Goal: Find specific fact: Find contact information

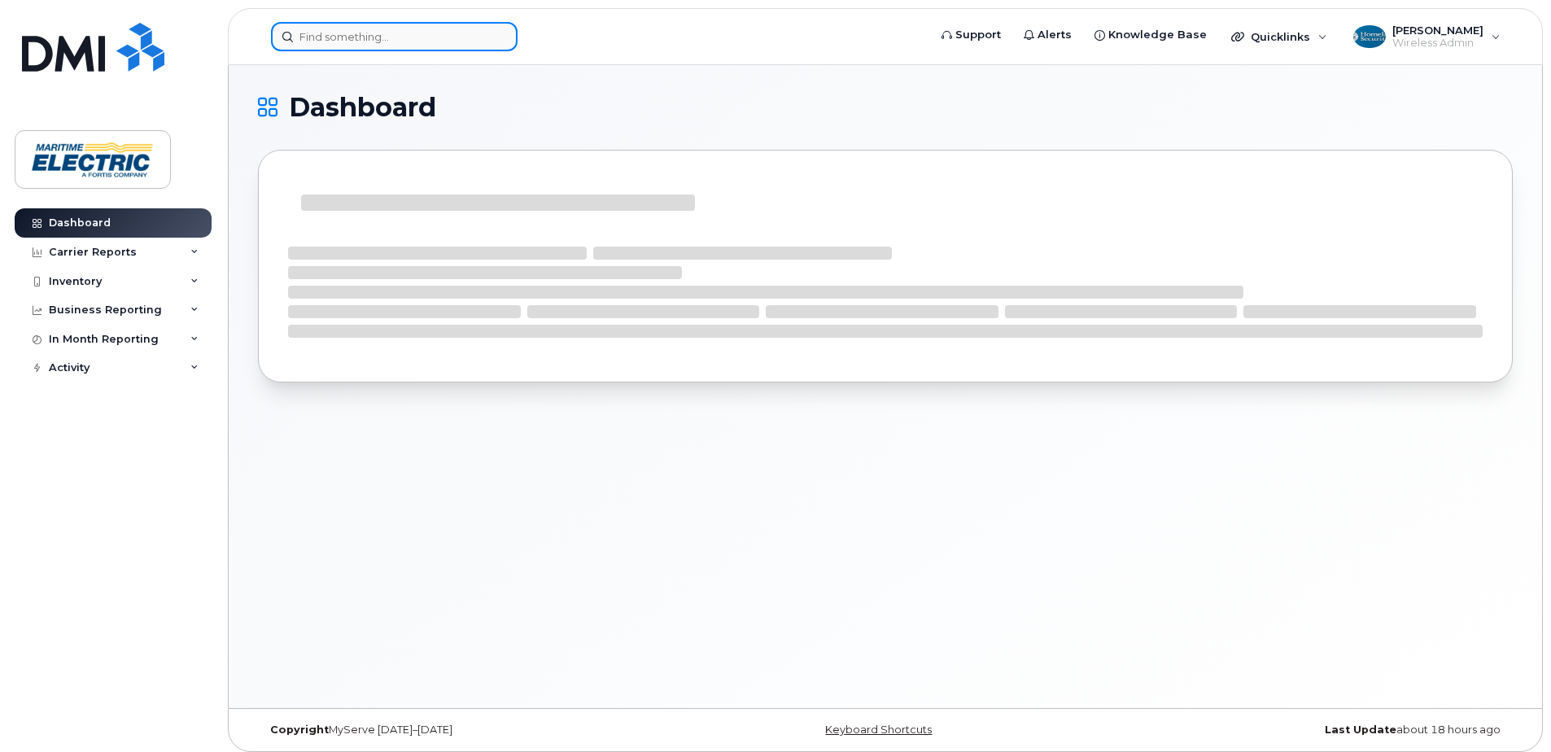
click at [446, 32] on input at bounding box center [394, 36] width 247 height 29
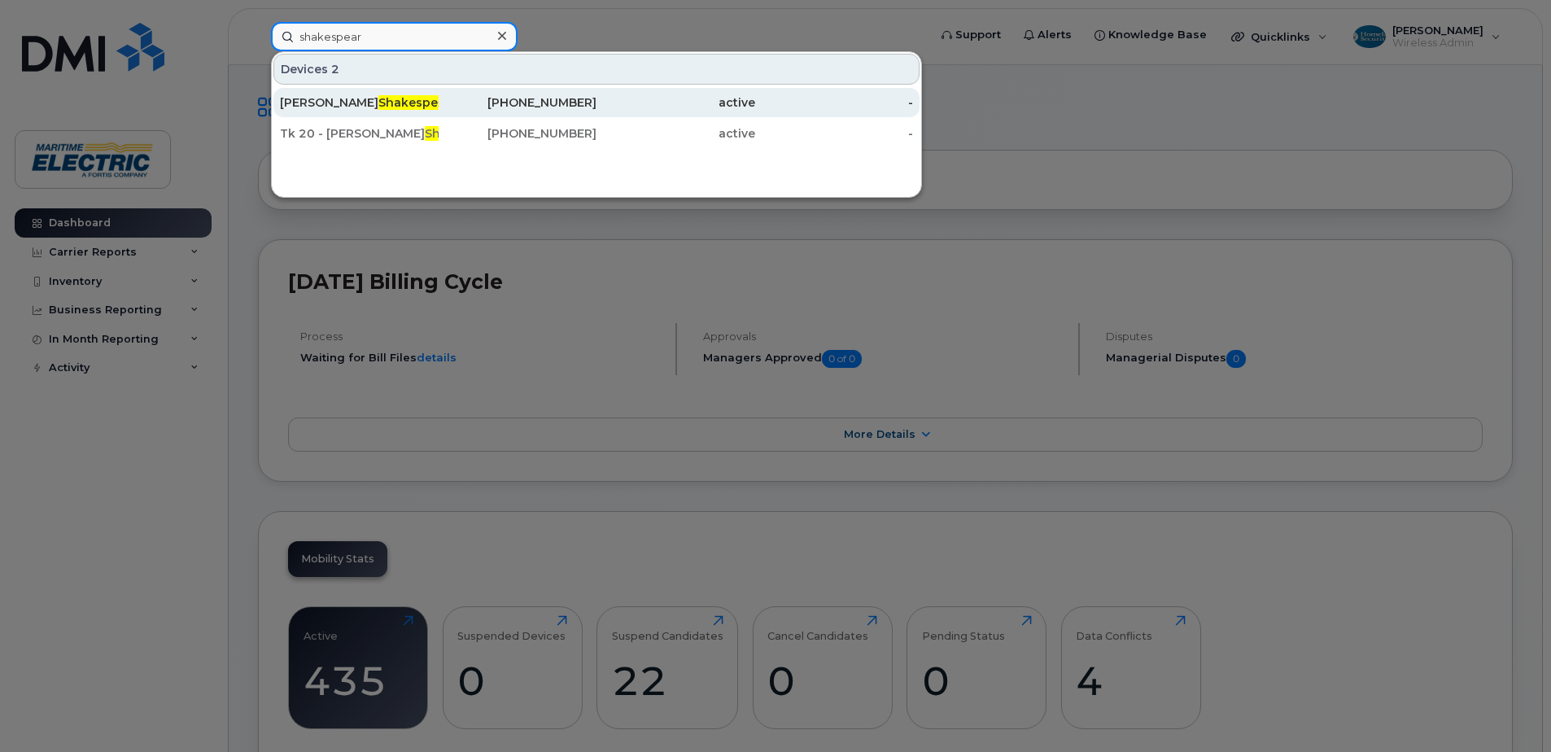
type input "shakespear"
click at [431, 99] on div "[PERSON_NAME] e" at bounding box center [359, 102] width 159 height 16
click at [424, 103] on div "[PERSON_NAME] e" at bounding box center [359, 102] width 159 height 16
click at [503, 97] on div "[PHONE_NUMBER]" at bounding box center [518, 102] width 159 height 16
click at [420, 102] on div "[PERSON_NAME] e" at bounding box center [359, 102] width 159 height 16
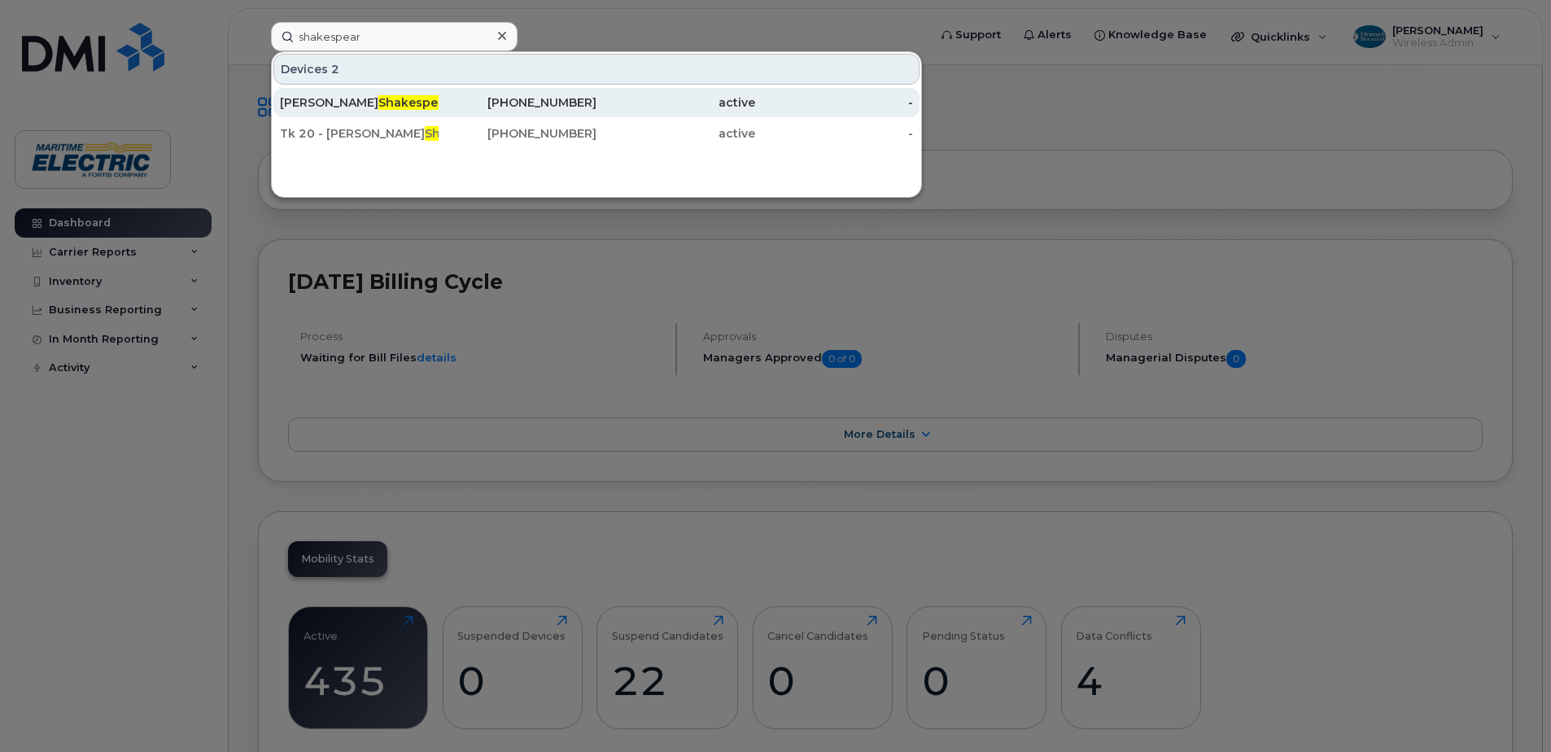
click at [420, 102] on div "[PERSON_NAME] e" at bounding box center [359, 102] width 159 height 16
click at [421, 101] on div "[PERSON_NAME] e" at bounding box center [359, 102] width 159 height 16
click at [422, 101] on div "[PERSON_NAME] e" at bounding box center [359, 102] width 159 height 16
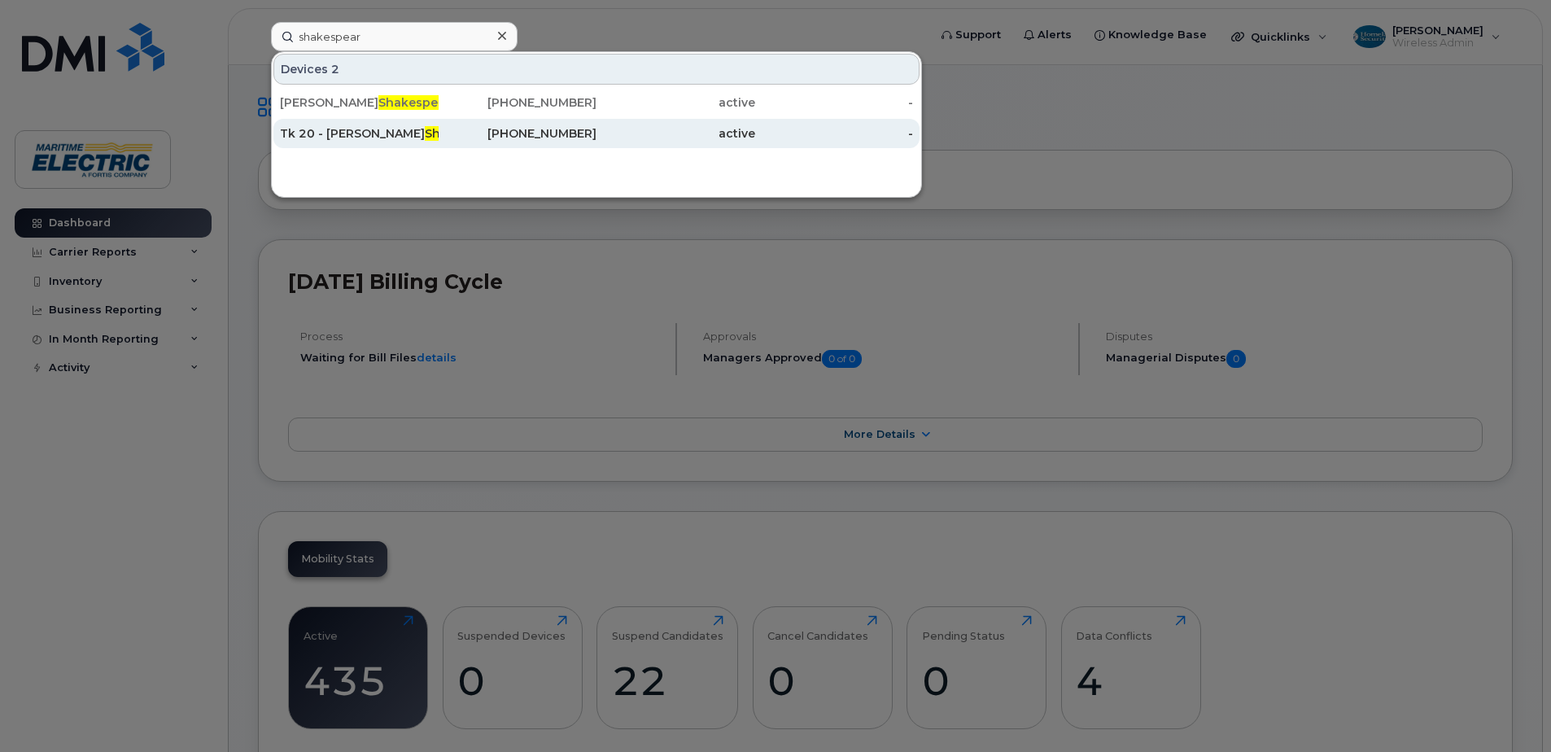
drag, startPoint x: 422, startPoint y: 100, endPoint x: 508, endPoint y: 133, distance: 91.8
click at [422, 100] on div "[PERSON_NAME] e" at bounding box center [359, 102] width 159 height 16
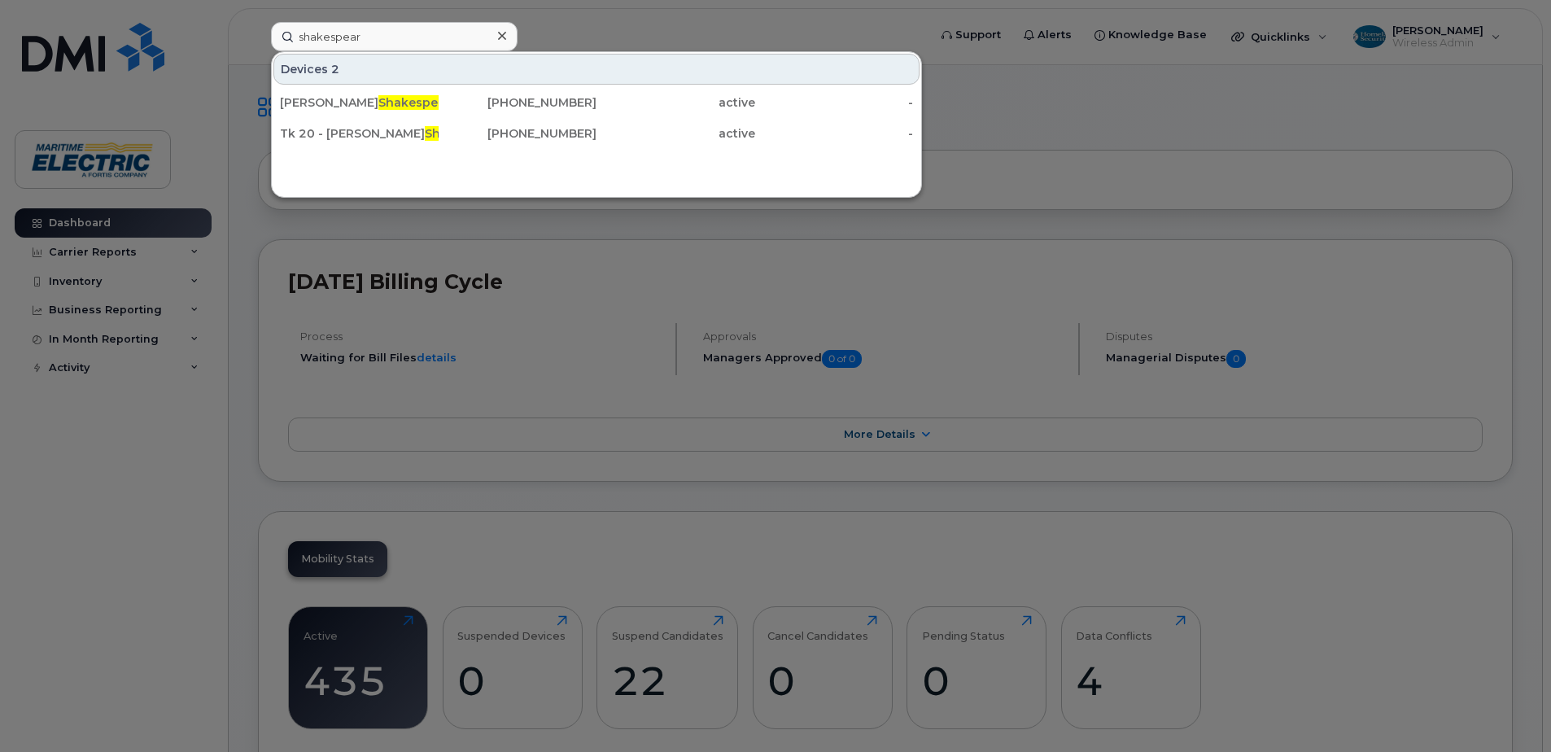
click at [1140, 107] on div at bounding box center [775, 376] width 1551 height 752
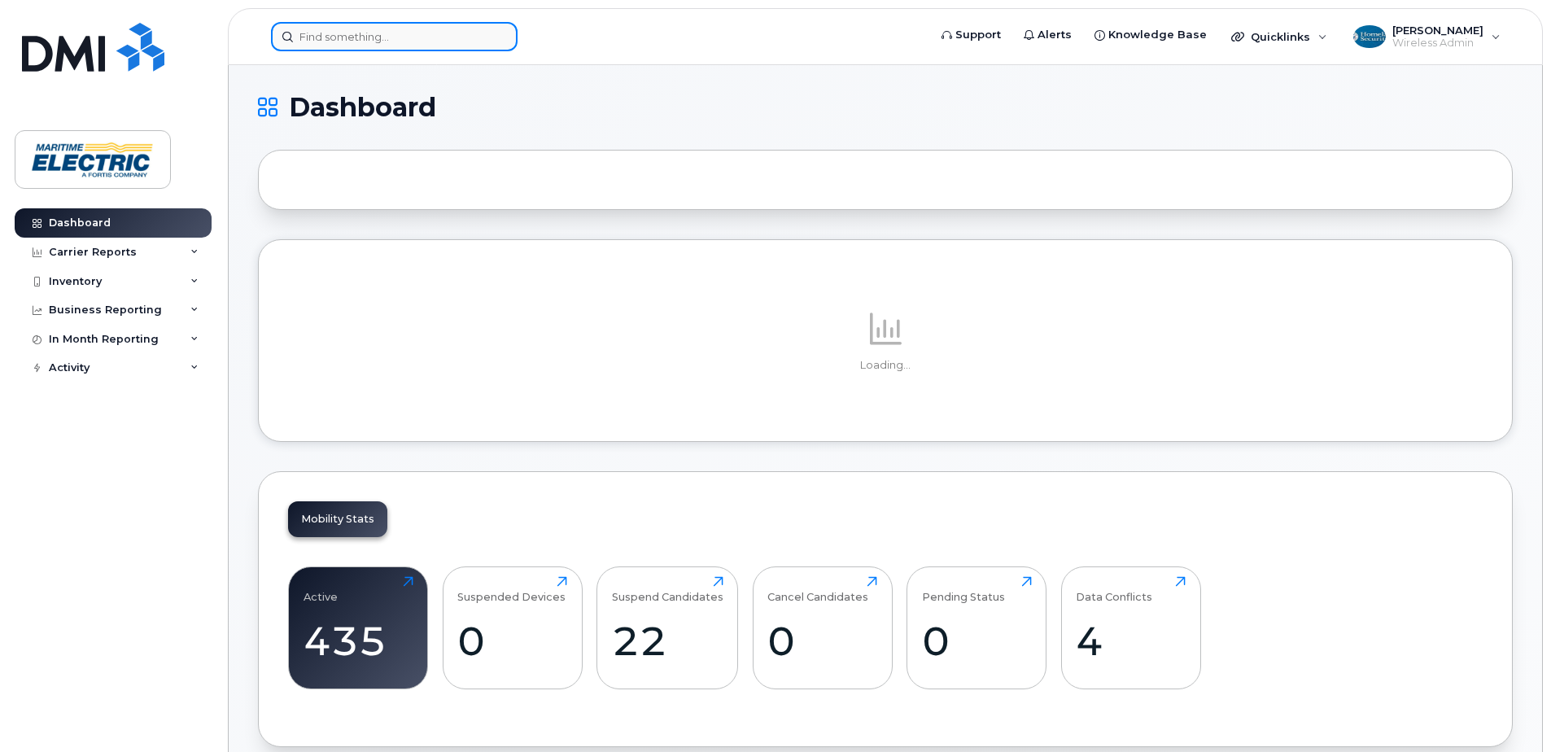
click at [330, 43] on input at bounding box center [394, 36] width 247 height 29
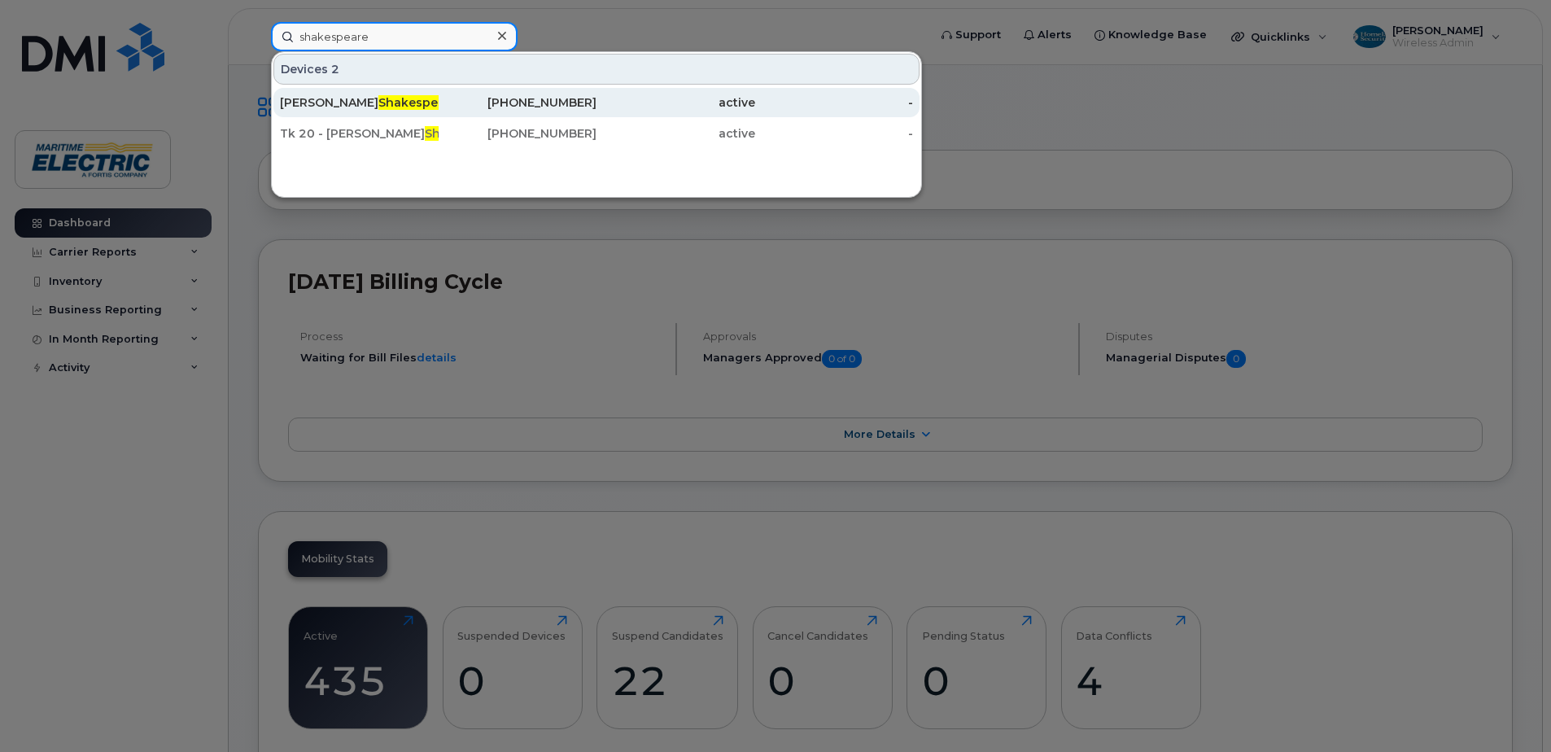
type input "shakespeare"
click at [403, 111] on div "Jason Shakespeare" at bounding box center [359, 102] width 159 height 29
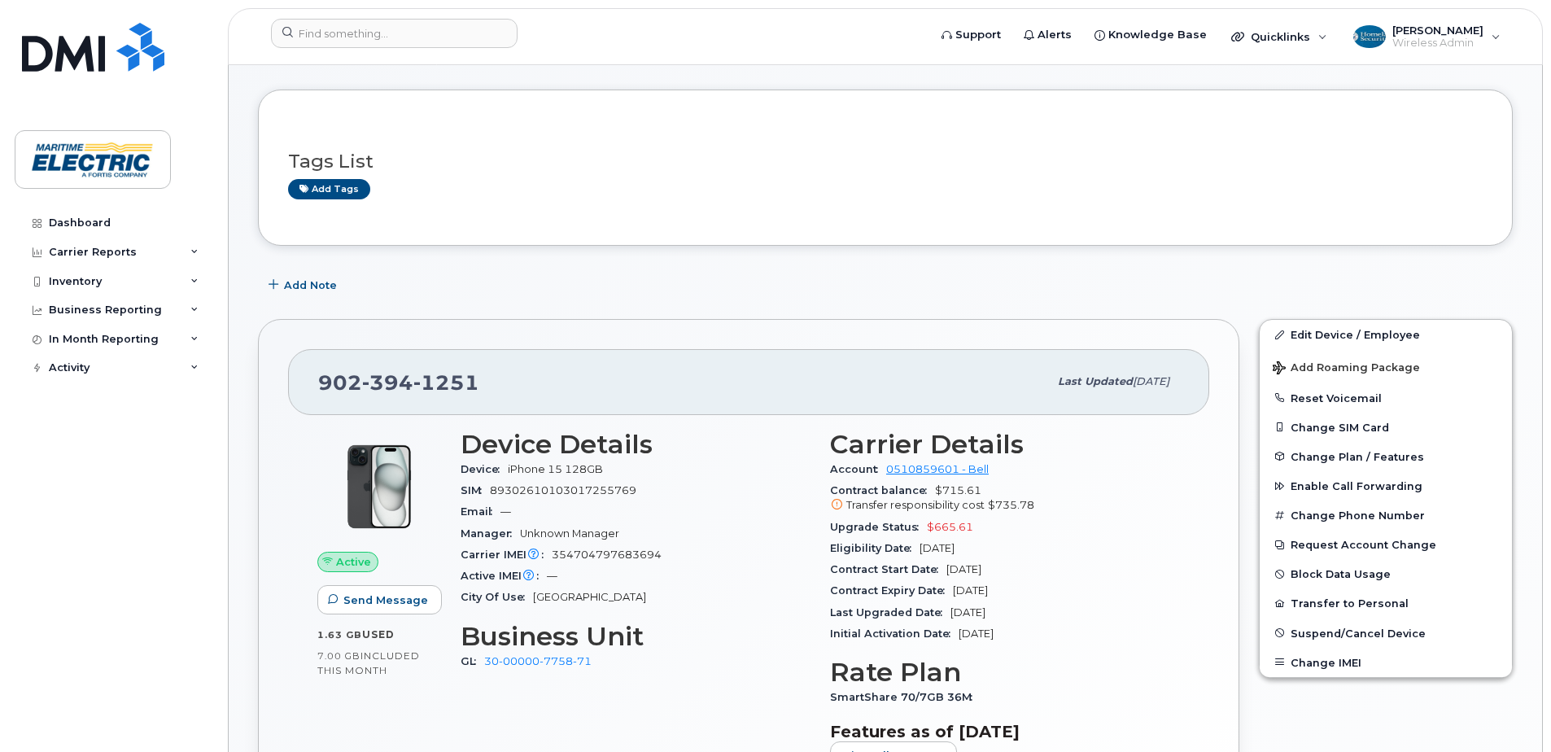
scroll to position [163, 0]
